Goal: Information Seeking & Learning: Learn about a topic

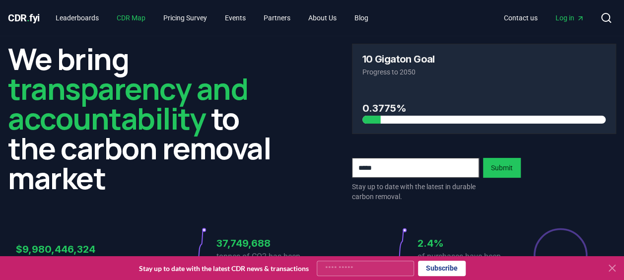
click at [130, 14] on link "CDR Map" at bounding box center [131, 18] width 45 height 18
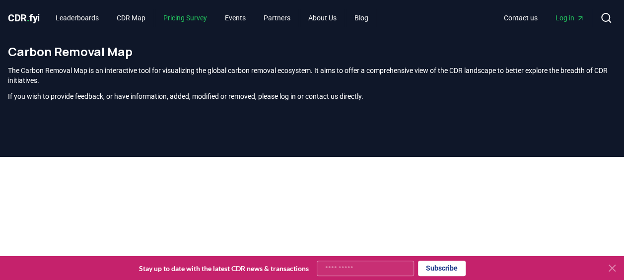
click at [204, 16] on link "Pricing Survey" at bounding box center [185, 18] width 60 height 18
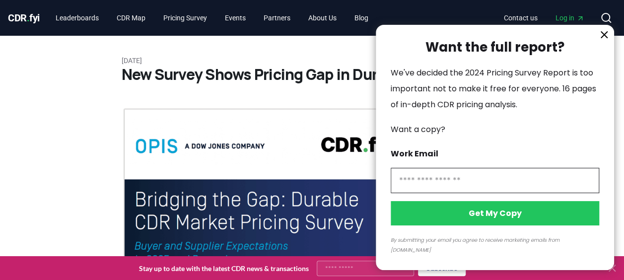
click at [602, 38] on icon "information" at bounding box center [604, 35] width 6 height 6
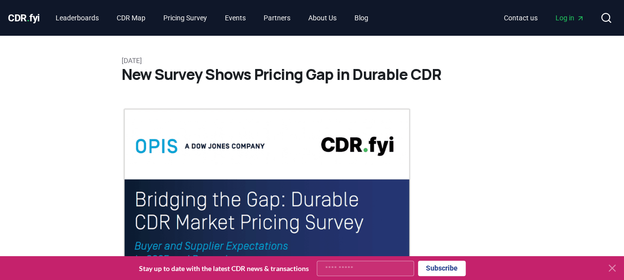
click at [607, 262] on button at bounding box center [612, 268] width 16 height 16
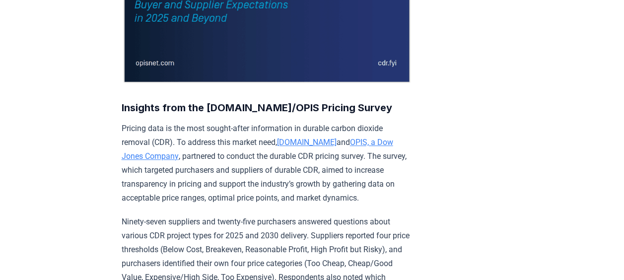
scroll to position [248, 0]
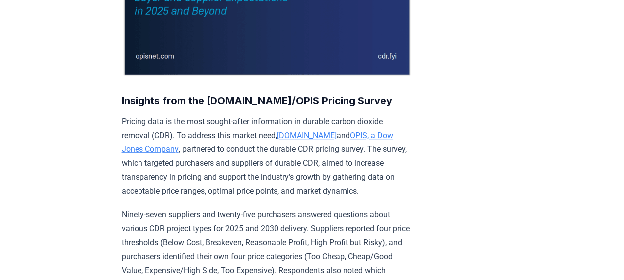
click at [333, 135] on link "OPIS, a Dow Jones Company" at bounding box center [258, 142] width 272 height 23
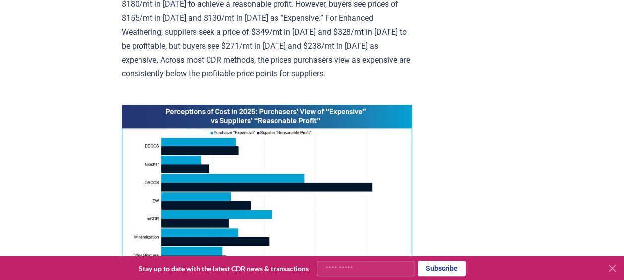
scroll to position [695, 0]
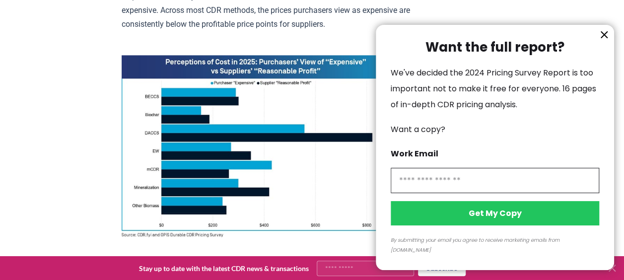
click at [467, 190] on input "information" at bounding box center [495, 180] width 209 height 25
type input "**********"
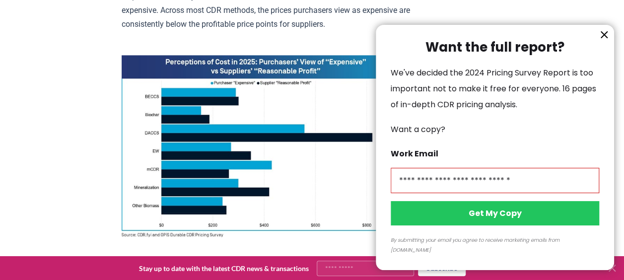
click at [490, 225] on button "Get My Copy" at bounding box center [495, 213] width 209 height 24
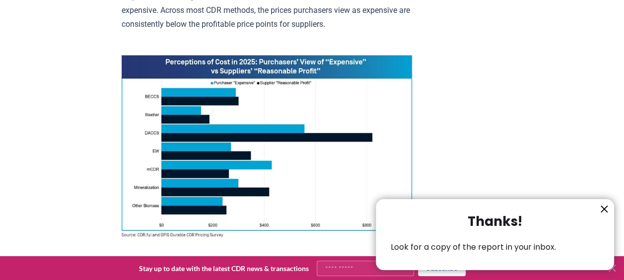
click at [606, 208] on icon "information" at bounding box center [604, 209] width 12 height 12
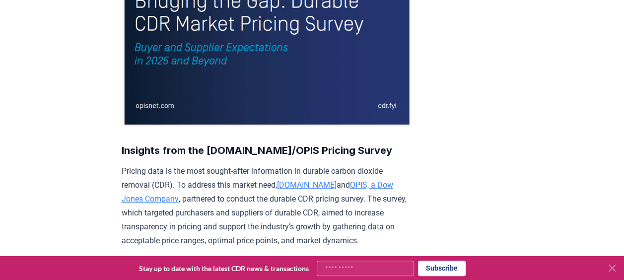
scroll to position [0, 0]
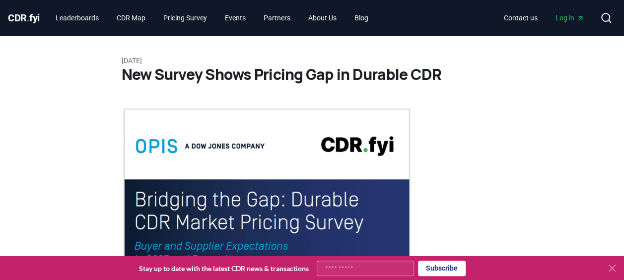
click at [338, 267] on input "Your email" at bounding box center [365, 268] width 97 height 15
type input "**********"
click at [458, 273] on button "Subscribe" at bounding box center [442, 268] width 48 height 15
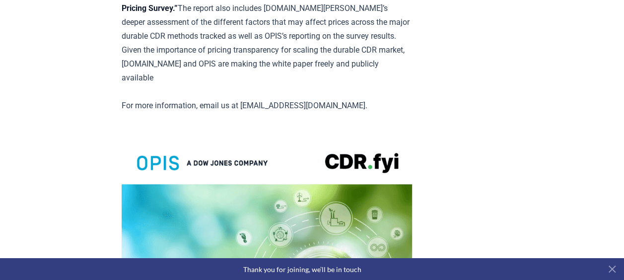
scroll to position [1838, 0]
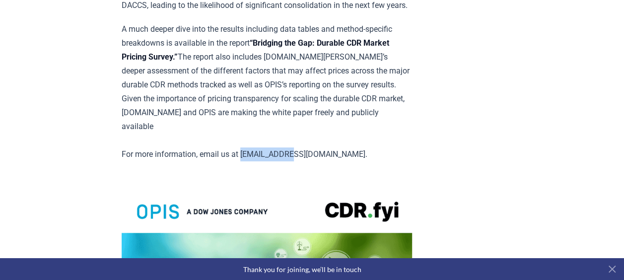
drag, startPoint x: 244, startPoint y: 177, endPoint x: 292, endPoint y: 176, distance: 47.7
click at [292, 161] on p "A much deeper dive into the results including data tables and method-specific b…" at bounding box center [267, 91] width 291 height 139
copy p "team@cdr.fyi"
click at [262, 62] on strong "“Bridging the Gap: Durable CDR Market Pricing Survey.”" at bounding box center [256, 49] width 268 height 23
drag, startPoint x: 257, startPoint y: 79, endPoint x: 211, endPoint y: 96, distance: 49.6
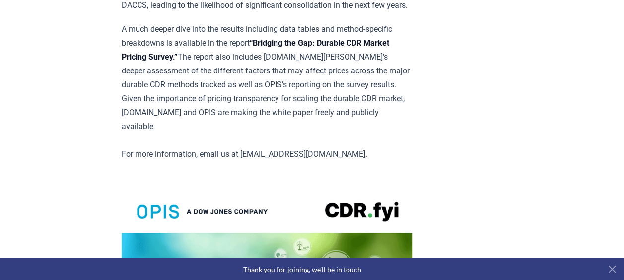
click at [211, 62] on strong "“Bridging the Gap: Durable CDR Market Pricing Survey.”" at bounding box center [256, 49] width 268 height 23
copy strong "“Bridging the Gap: Durable CDR Market Pricing Survey.”"
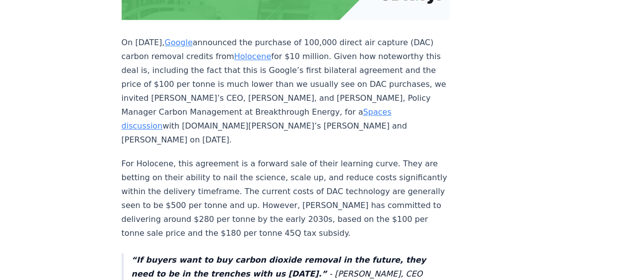
scroll to position [135, 0]
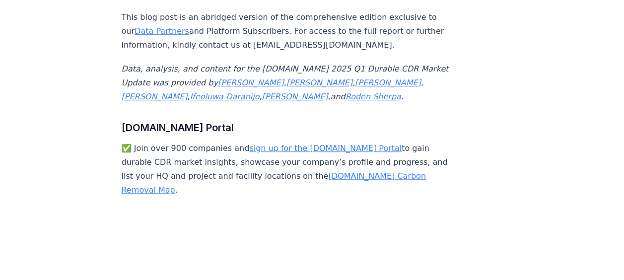
scroll to position [5910, 0]
